Goal: Check status: Check status

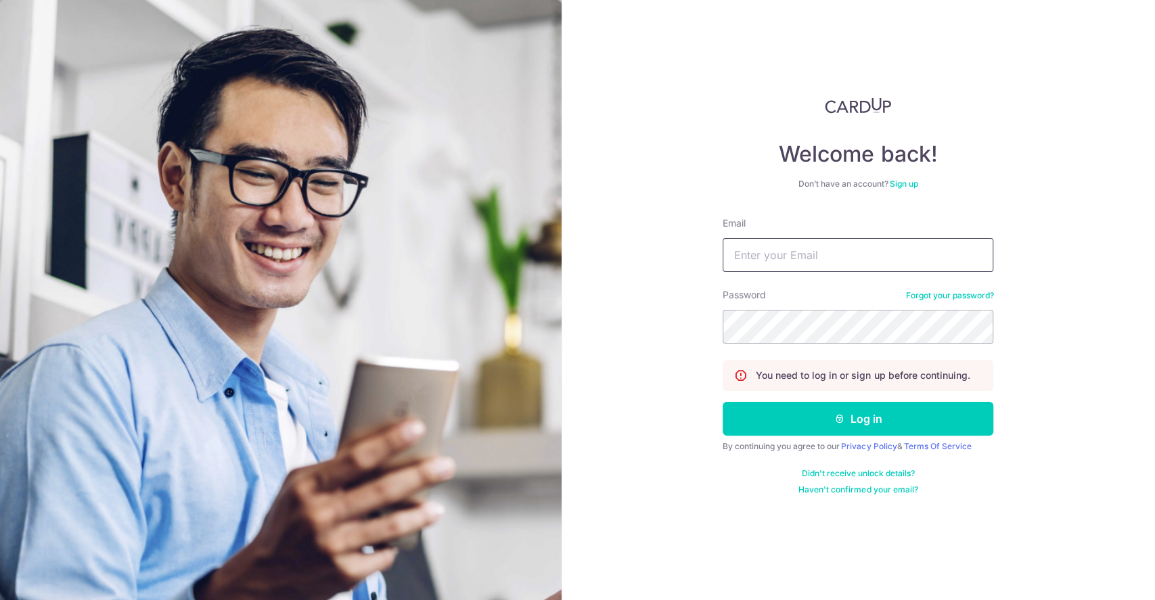
drag, startPoint x: 0, startPoint y: 0, endPoint x: 869, endPoint y: 257, distance: 905.8
click at [869, 257] on input "Email" at bounding box center [857, 255] width 271 height 34
type input "[EMAIL_ADDRESS][DOMAIN_NAME]"
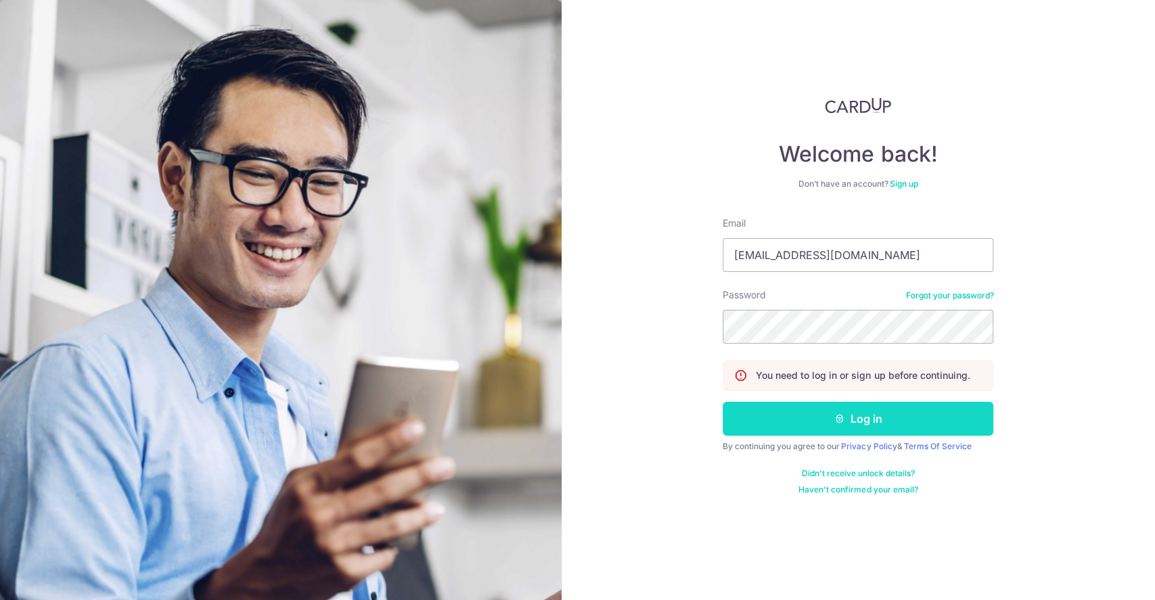
click at [817, 412] on button "Log in" at bounding box center [857, 419] width 271 height 34
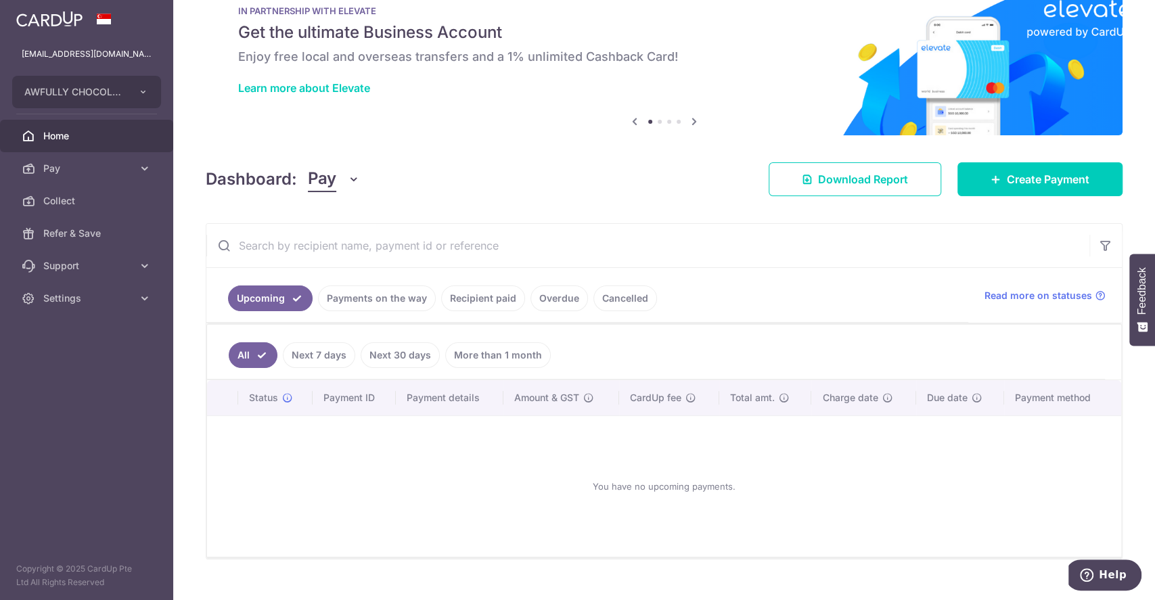
scroll to position [60, 0]
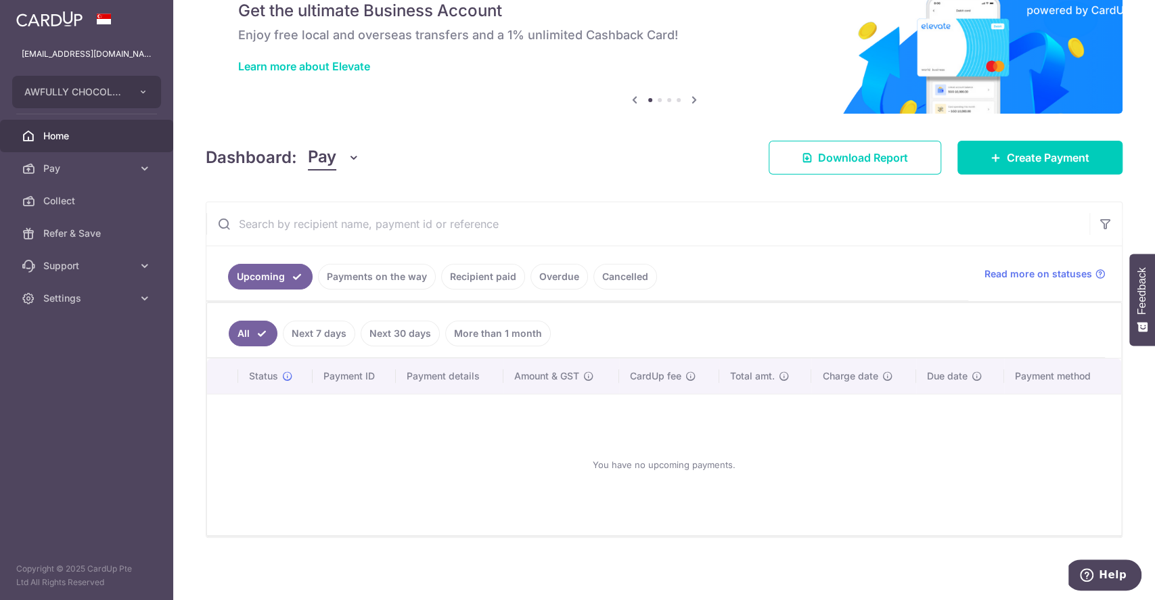
click at [360, 265] on link "Payments on the way" at bounding box center [377, 277] width 118 height 26
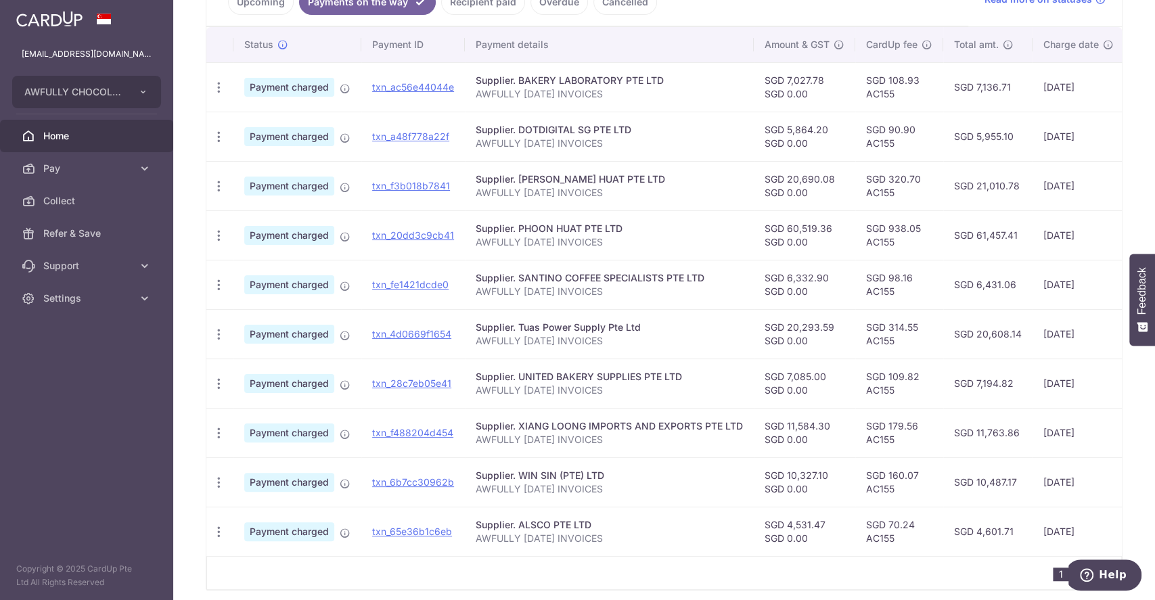
scroll to position [361, 0]
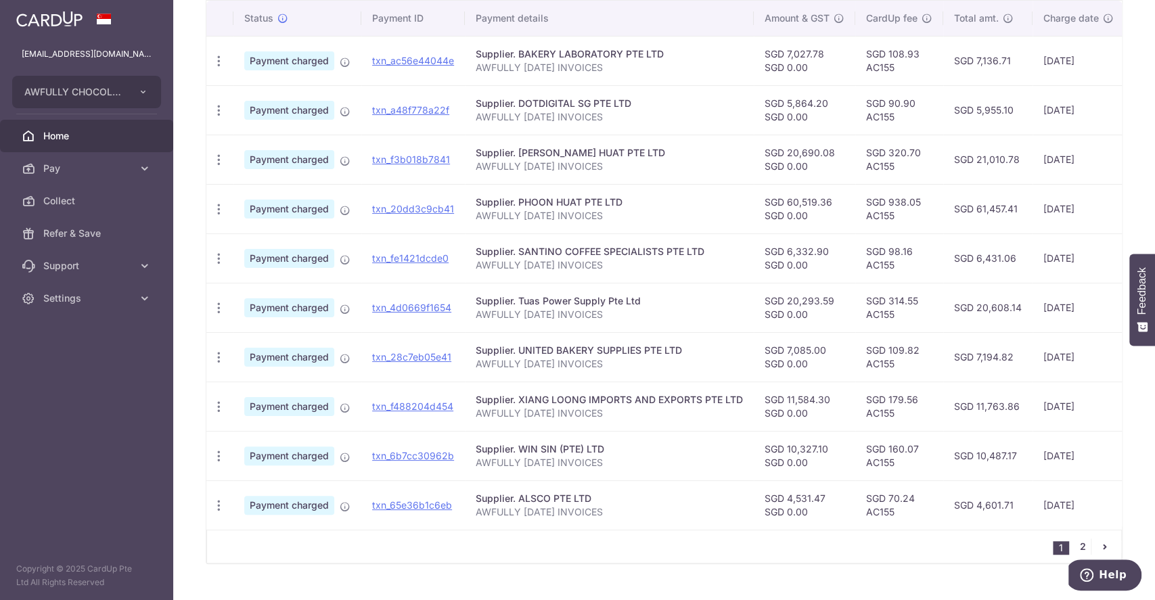
click at [1074, 551] on link "2" at bounding box center [1082, 546] width 16 height 16
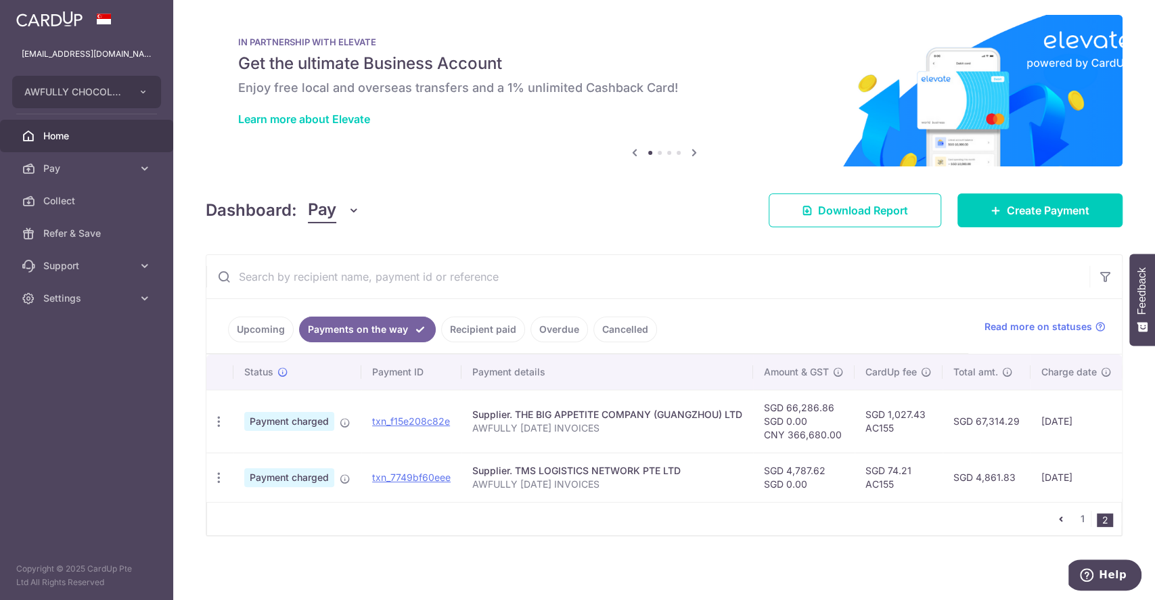
scroll to position [15, 0]
click at [1074, 520] on link "1" at bounding box center [1082, 519] width 16 height 16
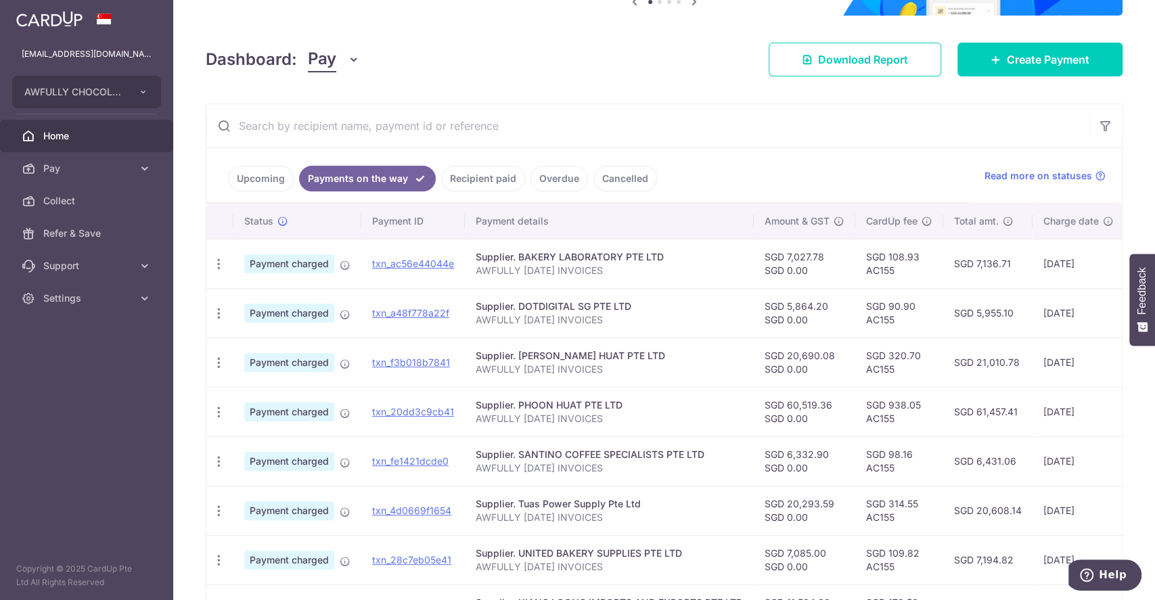
scroll to position [124, 0]
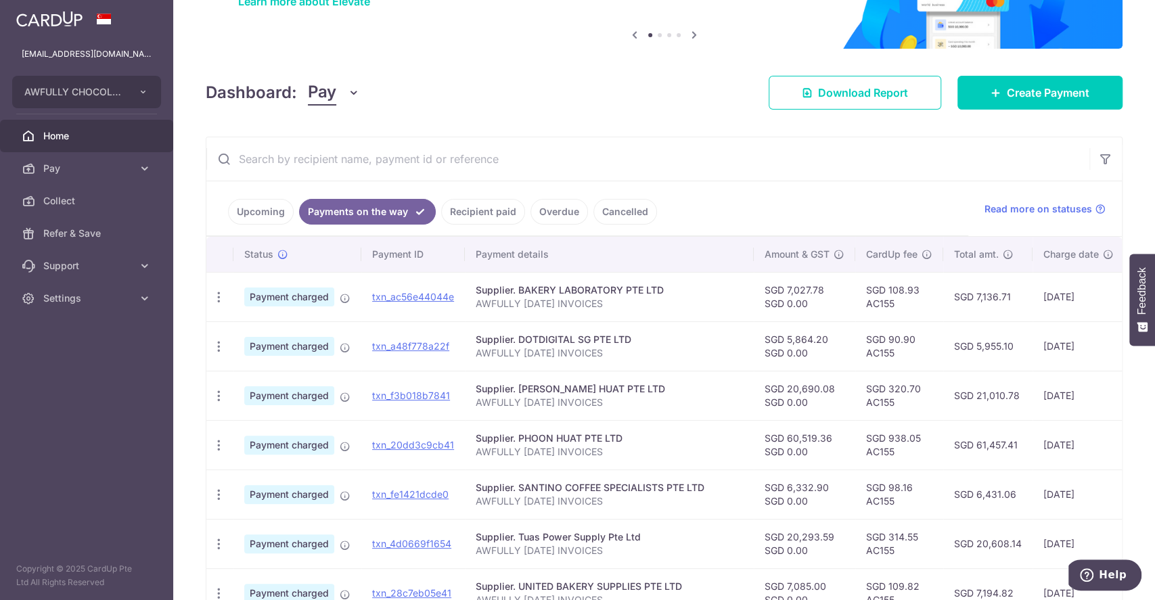
click at [263, 210] on link "Upcoming" at bounding box center [261, 212] width 66 height 26
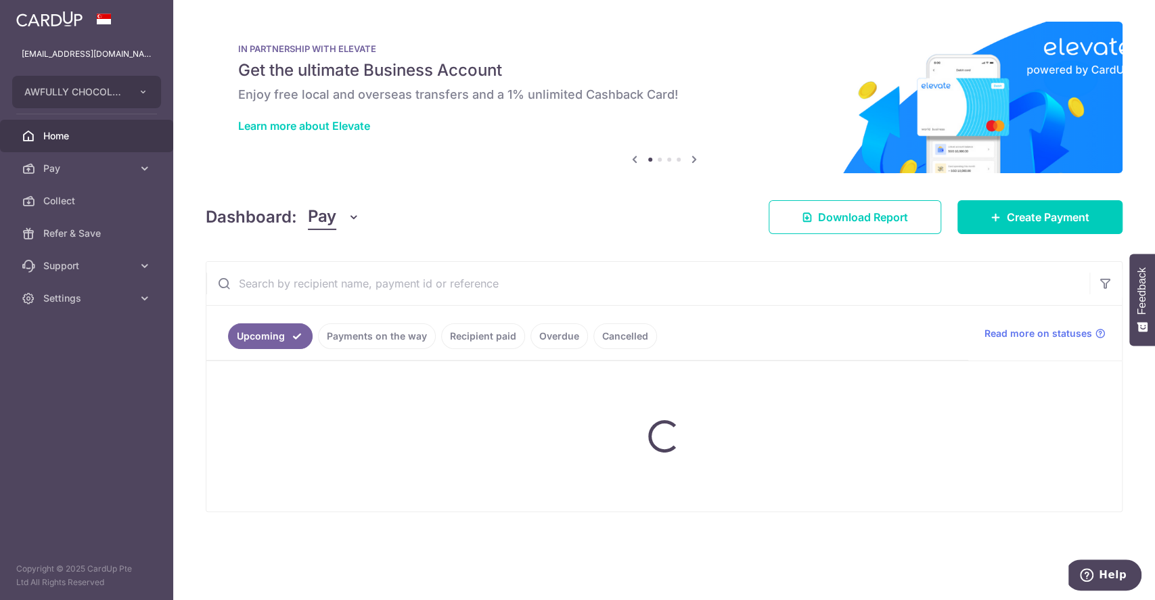
scroll to position [0, 0]
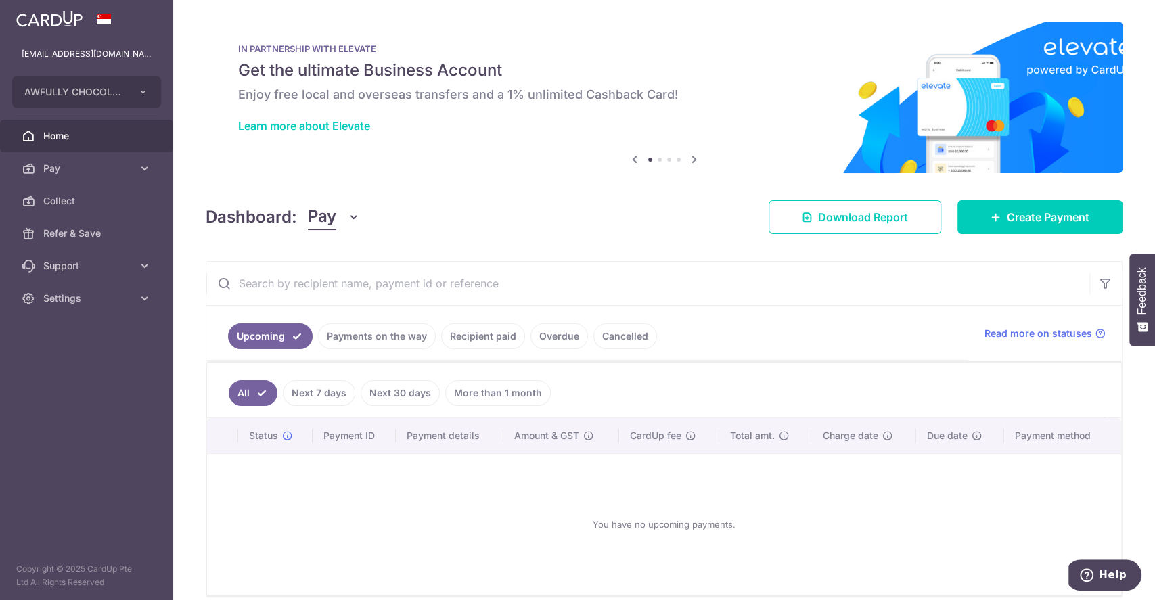
click at [378, 332] on link "Payments on the way" at bounding box center [377, 336] width 118 height 26
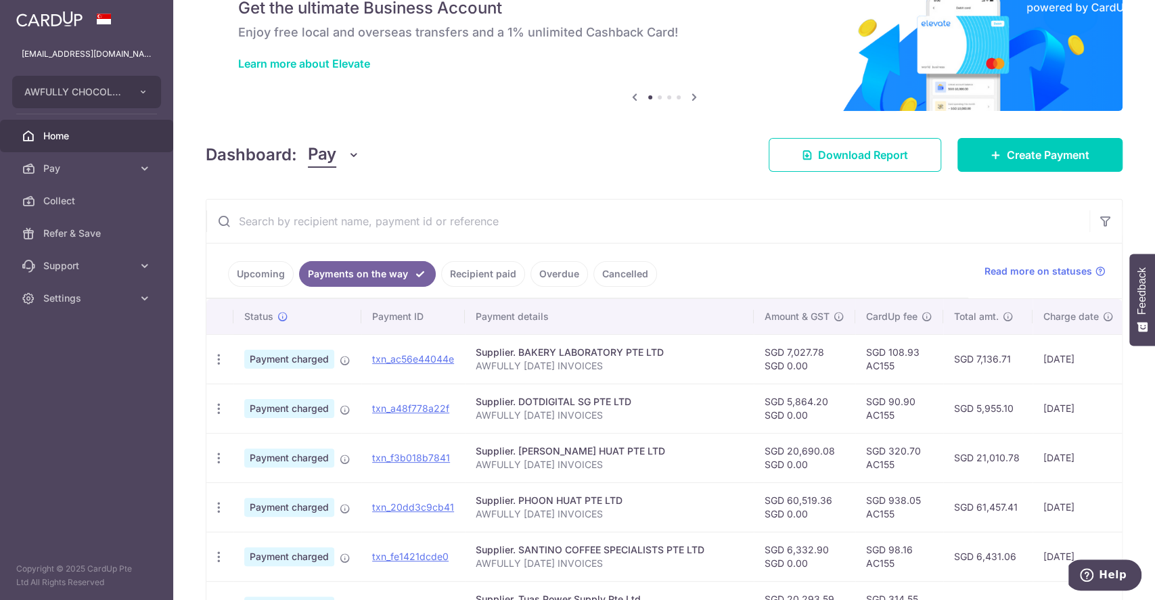
scroll to position [90, 0]
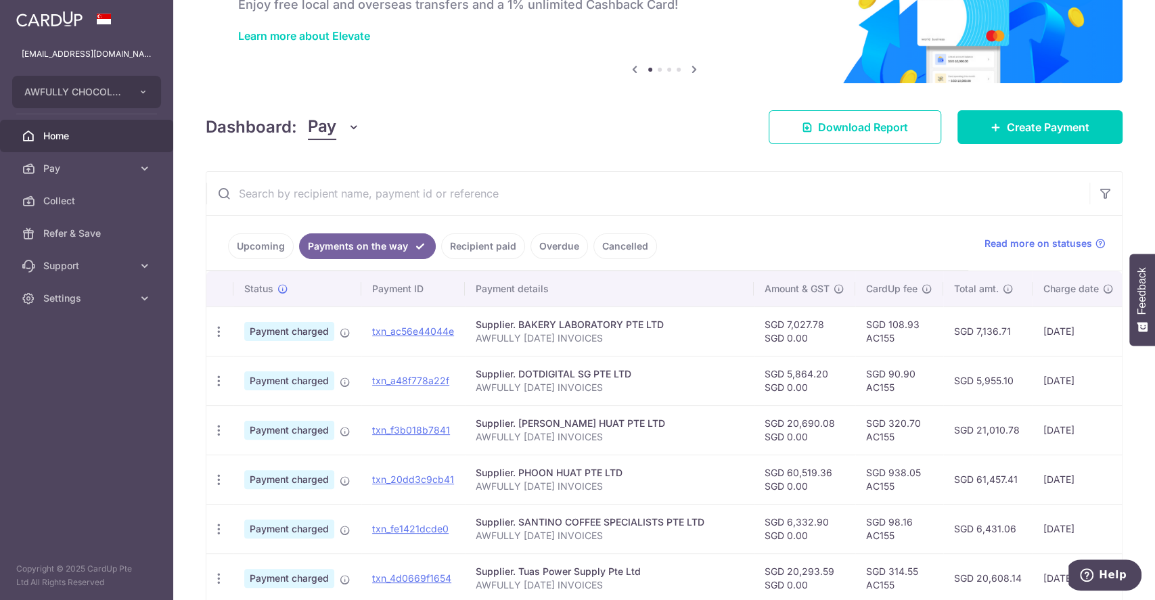
click at [272, 249] on link "Upcoming" at bounding box center [261, 246] width 66 height 26
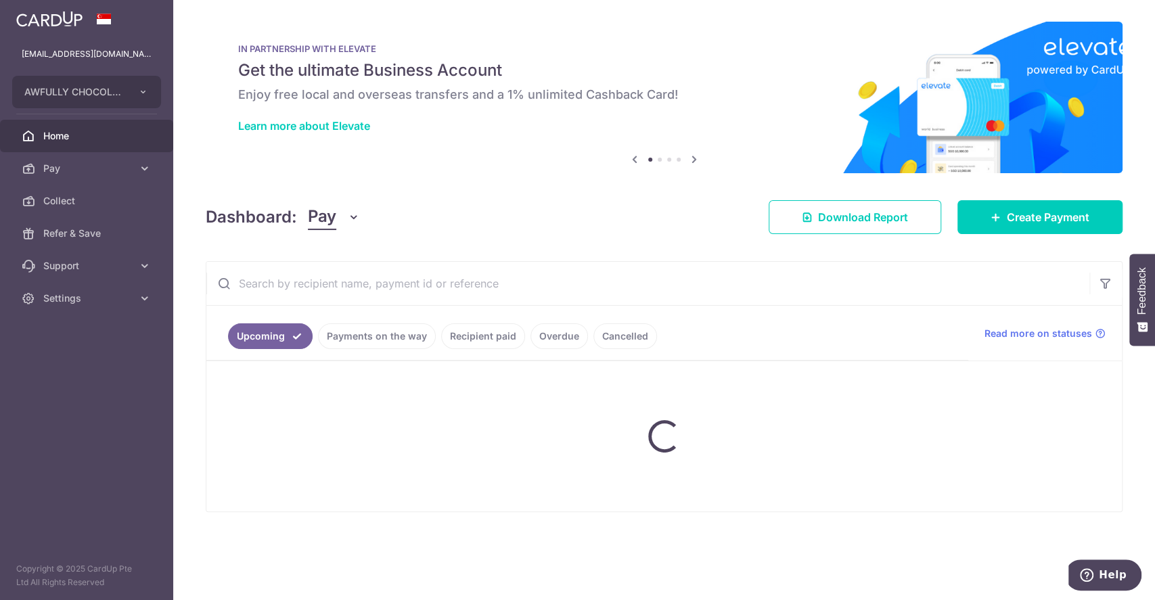
scroll to position [0, 0]
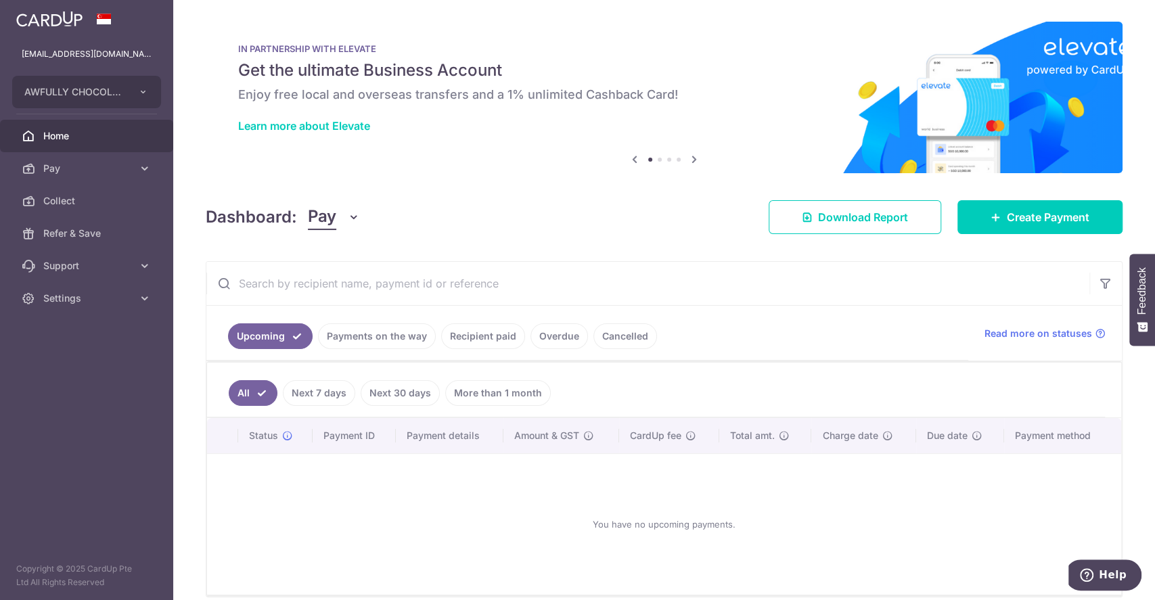
click at [380, 338] on link "Payments on the way" at bounding box center [377, 336] width 118 height 26
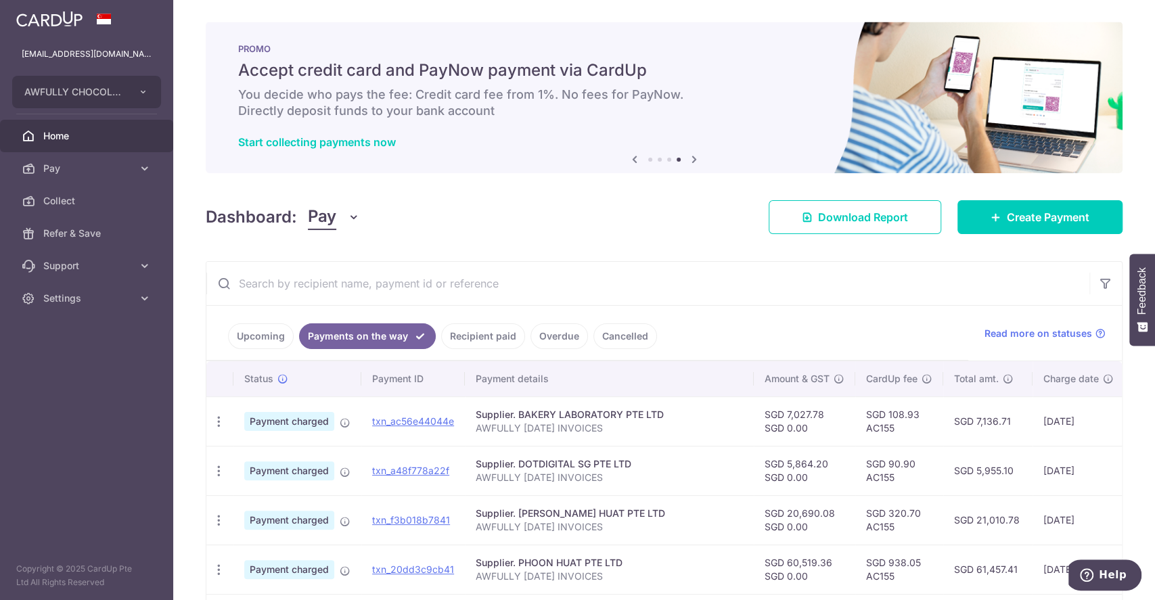
click at [267, 344] on link "Upcoming" at bounding box center [261, 336] width 66 height 26
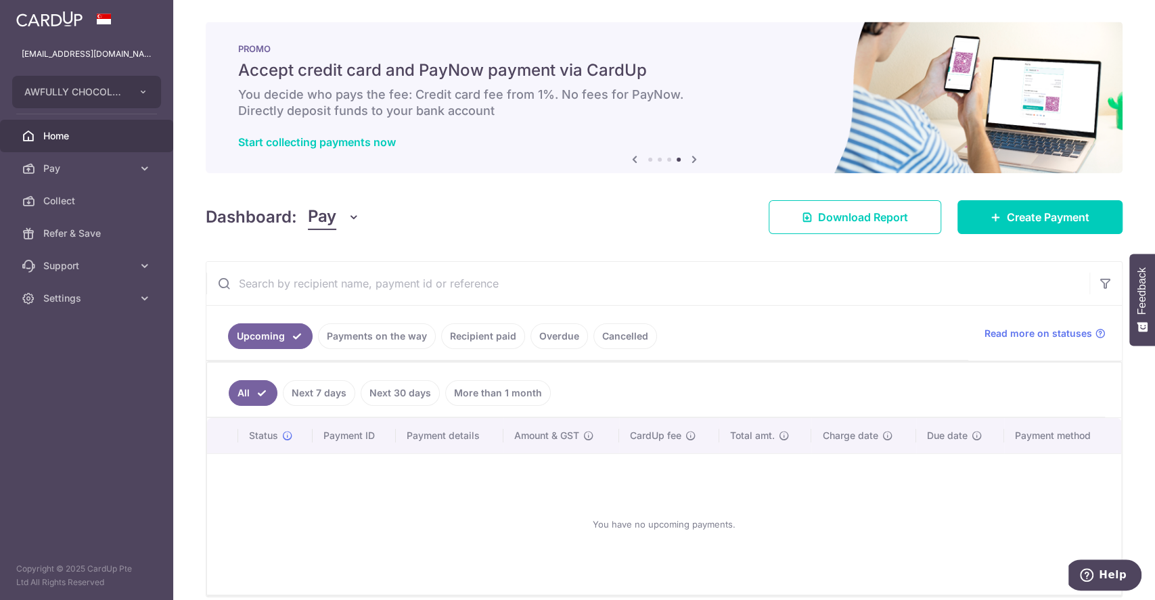
click at [472, 333] on link "Recipient paid" at bounding box center [483, 336] width 84 height 26
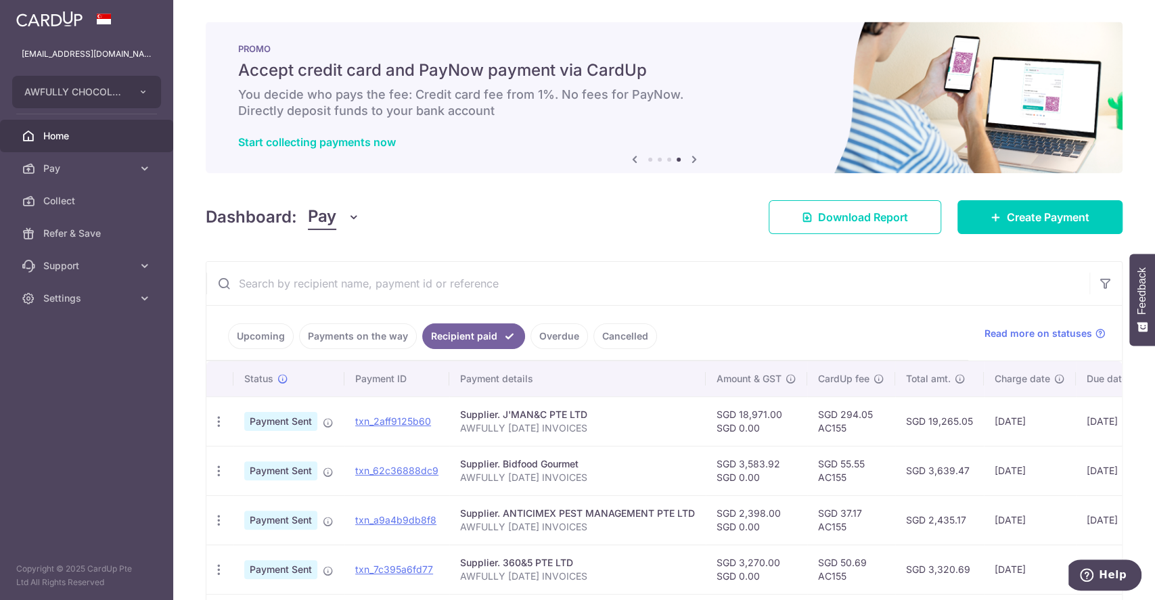
click at [379, 323] on link "Payments on the way" at bounding box center [358, 336] width 118 height 26
